Goal: Navigation & Orientation: Find specific page/section

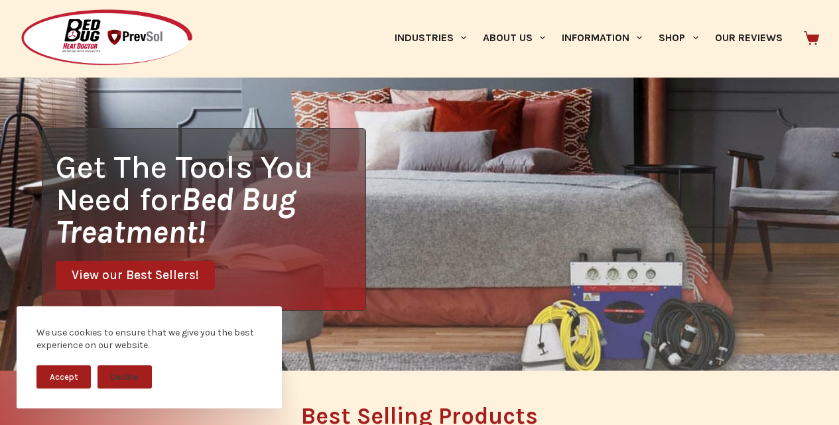
scroll to position [55, 0]
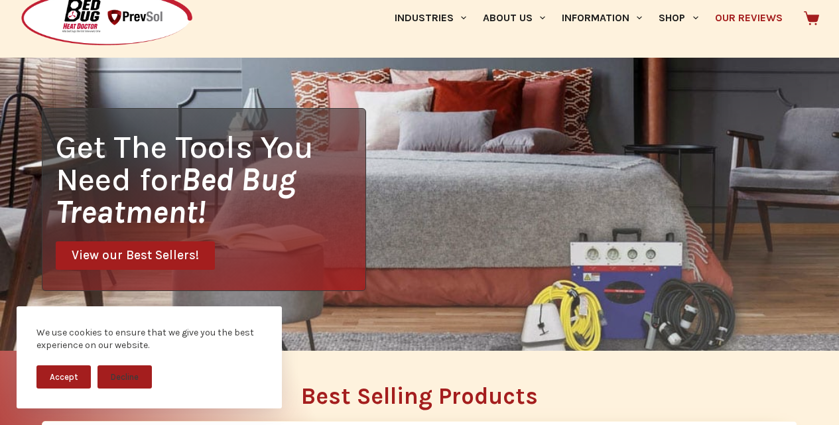
click at [719, 54] on link "Our Reviews" at bounding box center [748, 18] width 84 height 80
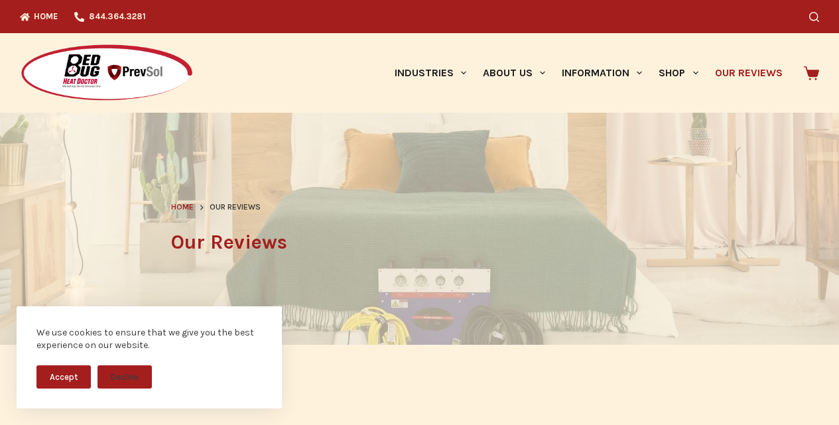
click at [523, 25] on div "Search" at bounding box center [649, 16] width 337 height 33
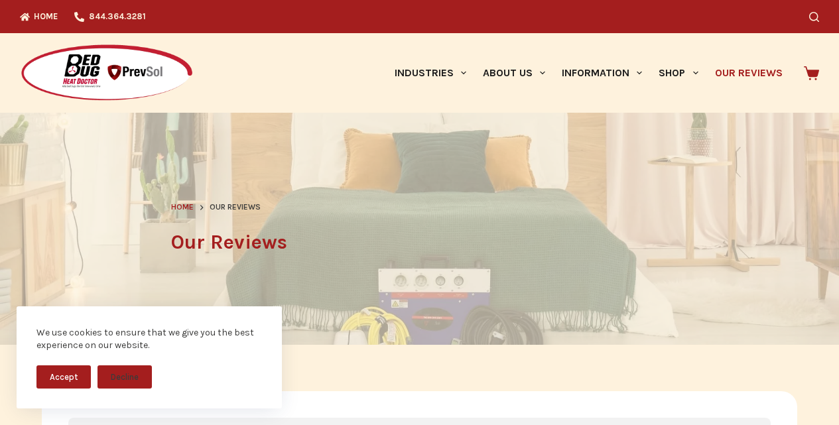
click at [98, 131] on div at bounding box center [419, 229] width 839 height 232
